Goal: Task Accomplishment & Management: Use online tool/utility

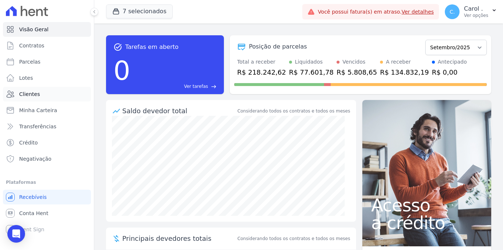
click at [36, 93] on span "Clientes" at bounding box center [29, 94] width 21 height 7
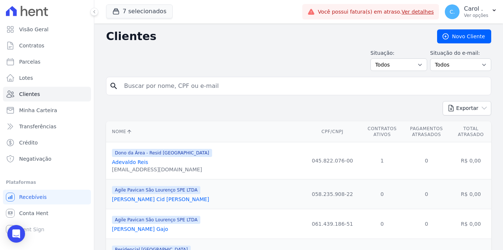
click at [122, 87] on input "search" at bounding box center [304, 86] width 368 height 15
type input "luan"
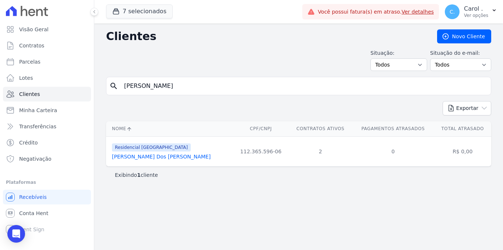
click at [158, 159] on link "Luan Henrique Alves Dos Santos" at bounding box center [161, 157] width 99 height 6
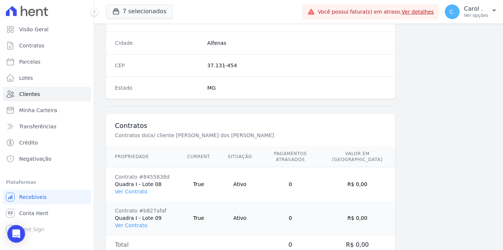
scroll to position [478, 0]
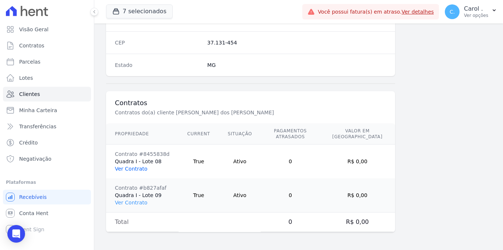
click at [138, 169] on link "Ver Contrato" at bounding box center [131, 169] width 32 height 6
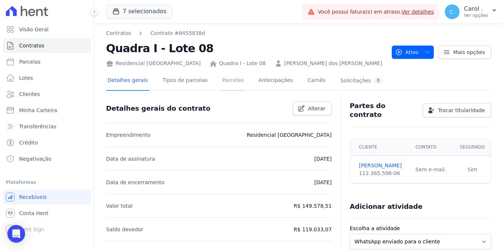
click at [221, 83] on link "Parcelas" at bounding box center [233, 81] width 24 height 20
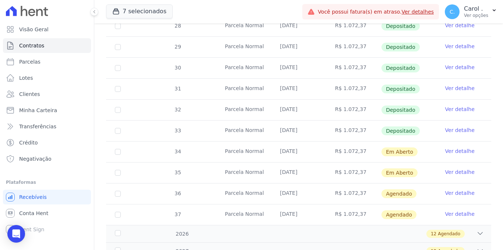
scroll to position [240, 0]
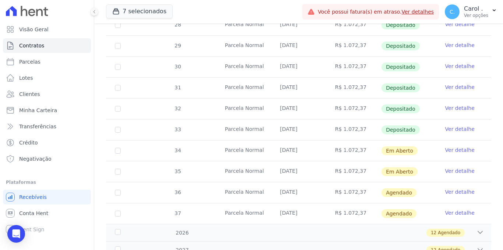
click at [415, 146] on link "Ver detalhe" at bounding box center [459, 149] width 29 height 7
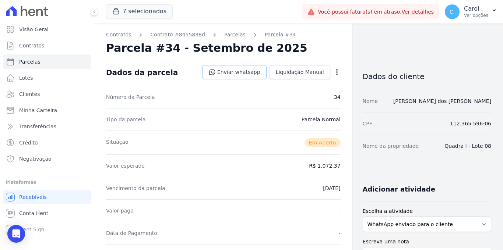
click at [247, 75] on link "Enviar whatsapp" at bounding box center [234, 72] width 64 height 14
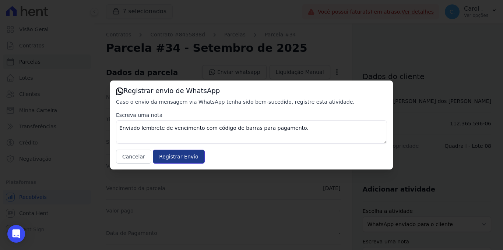
click at [165, 157] on input "Registrar Envio" at bounding box center [179, 157] width 52 height 14
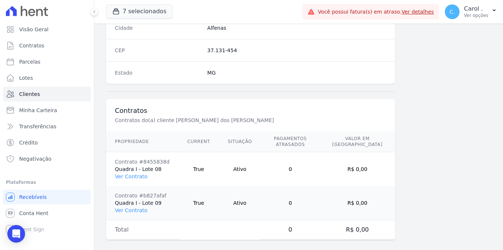
scroll to position [478, 0]
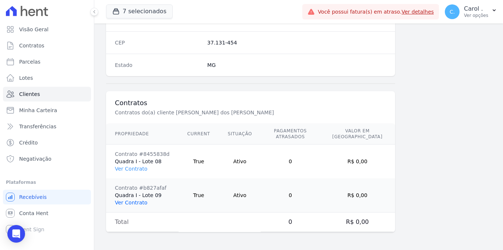
click at [142, 205] on link "Ver Contrato" at bounding box center [131, 203] width 32 height 6
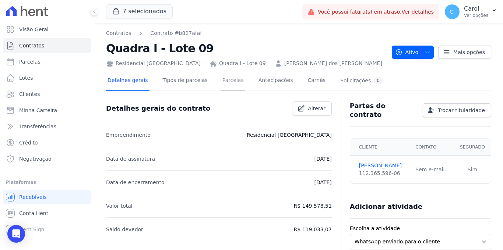
click at [227, 83] on link "Parcelas" at bounding box center [233, 81] width 24 height 20
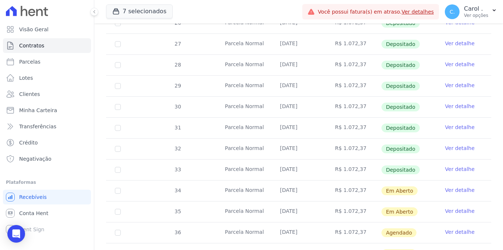
scroll to position [202, 0]
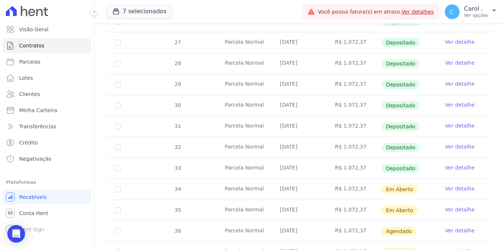
click at [415, 185] on link "Ver detalhe" at bounding box center [459, 188] width 29 height 7
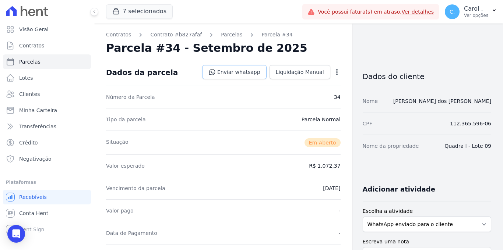
click at [238, 71] on link "Enviar whatsapp" at bounding box center [234, 72] width 64 height 14
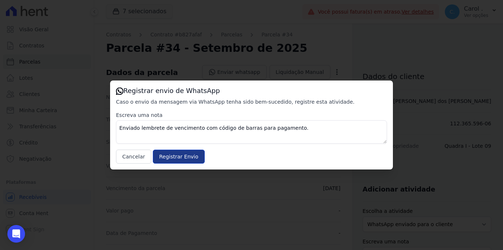
click at [172, 166] on div "Registrar envio de WhatsApp Caso o envio da mensagem via WhatsApp tenha sido be…" at bounding box center [251, 125] width 283 height 89
click at [173, 157] on input "Registrar Envio" at bounding box center [179, 157] width 52 height 14
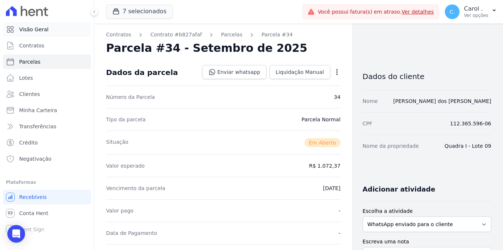
click at [35, 32] on span "Visão Geral" at bounding box center [33, 29] width 29 height 7
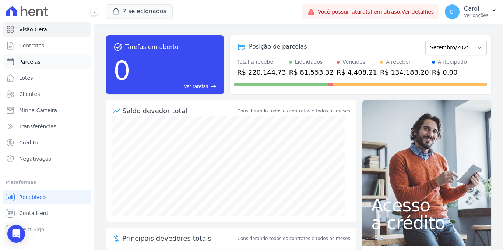
click at [41, 64] on link "Parcelas" at bounding box center [47, 61] width 88 height 15
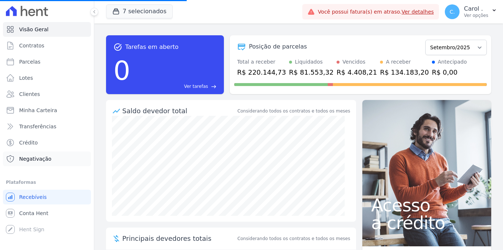
select select
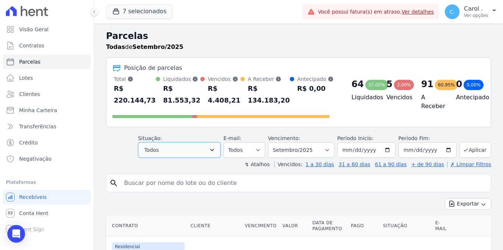
click at [165, 154] on button "Todos" at bounding box center [179, 149] width 82 height 15
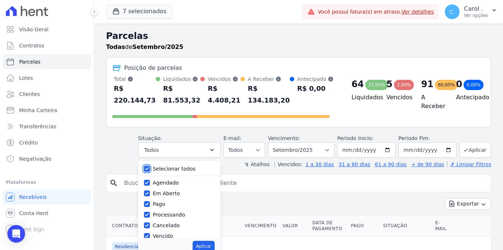
click at [150, 167] on input "Selecionar todos" at bounding box center [147, 169] width 6 height 6
checkbox input "false"
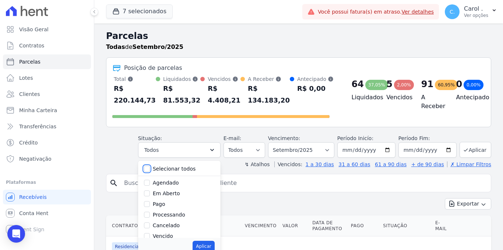
checkbox input "false"
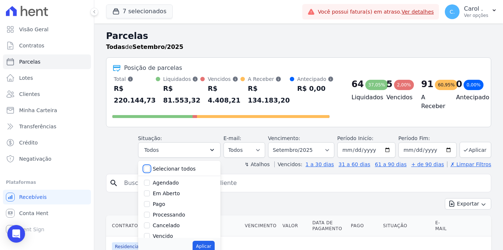
checkbox input "false"
click at [148, 193] on input "Em Aberto" at bounding box center [147, 194] width 6 height 6
checkbox input "true"
click at [206, 229] on button "Aplicar" at bounding box center [203, 246] width 22 height 11
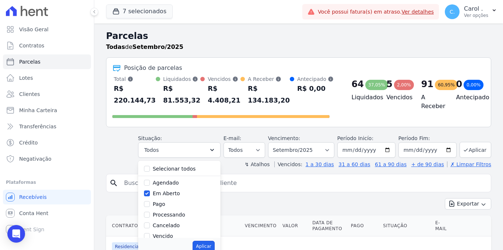
select select "pending"
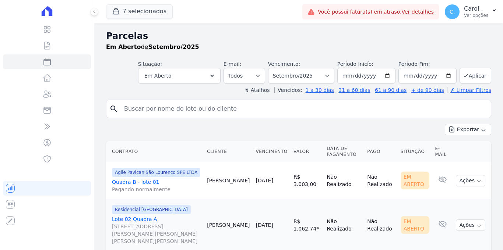
select select
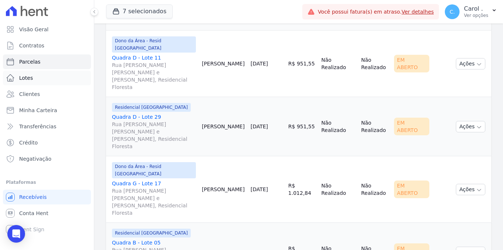
scroll to position [888, 0]
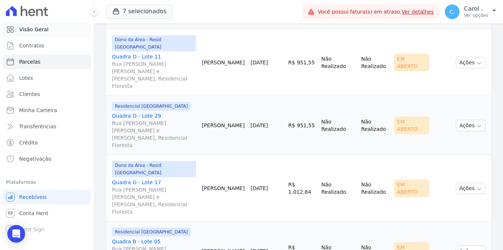
click at [33, 33] on link "Visão Geral" at bounding box center [47, 29] width 88 height 15
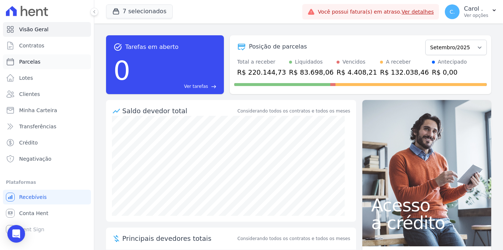
click at [34, 61] on span "Parcelas" at bounding box center [29, 61] width 21 height 7
select select
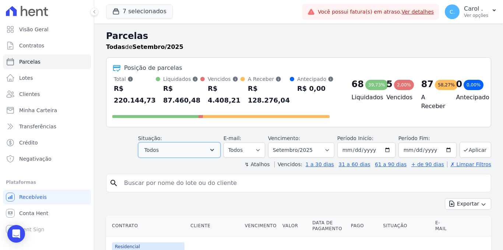
click at [196, 152] on button "Todos" at bounding box center [179, 149] width 82 height 15
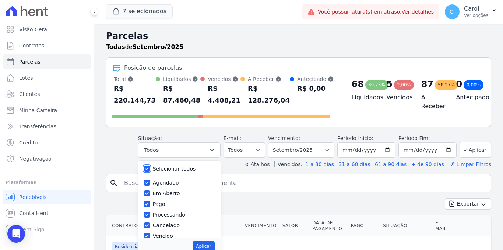
click at [148, 166] on input "Selecionar todos" at bounding box center [147, 169] width 6 height 6
checkbox input "false"
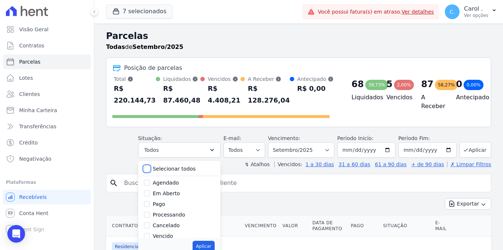
checkbox input "false"
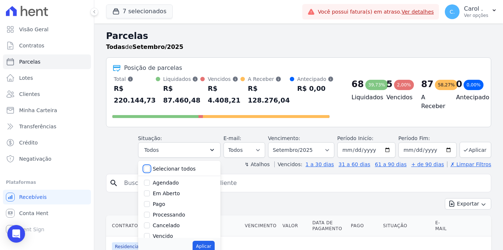
checkbox input "false"
click at [150, 234] on input "Vencido" at bounding box center [147, 236] width 6 height 6
checkbox input "true"
click at [212, 249] on button "Aplicar" at bounding box center [203, 246] width 22 height 11
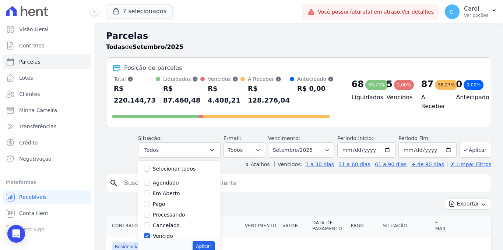
select select "overdue"
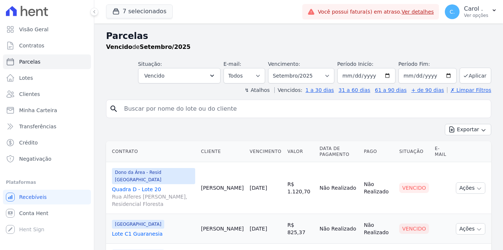
select select
click at [45, 27] on span "Visão Geral" at bounding box center [33, 29] width 29 height 7
